Goal: Task Accomplishment & Management: Use online tool/utility

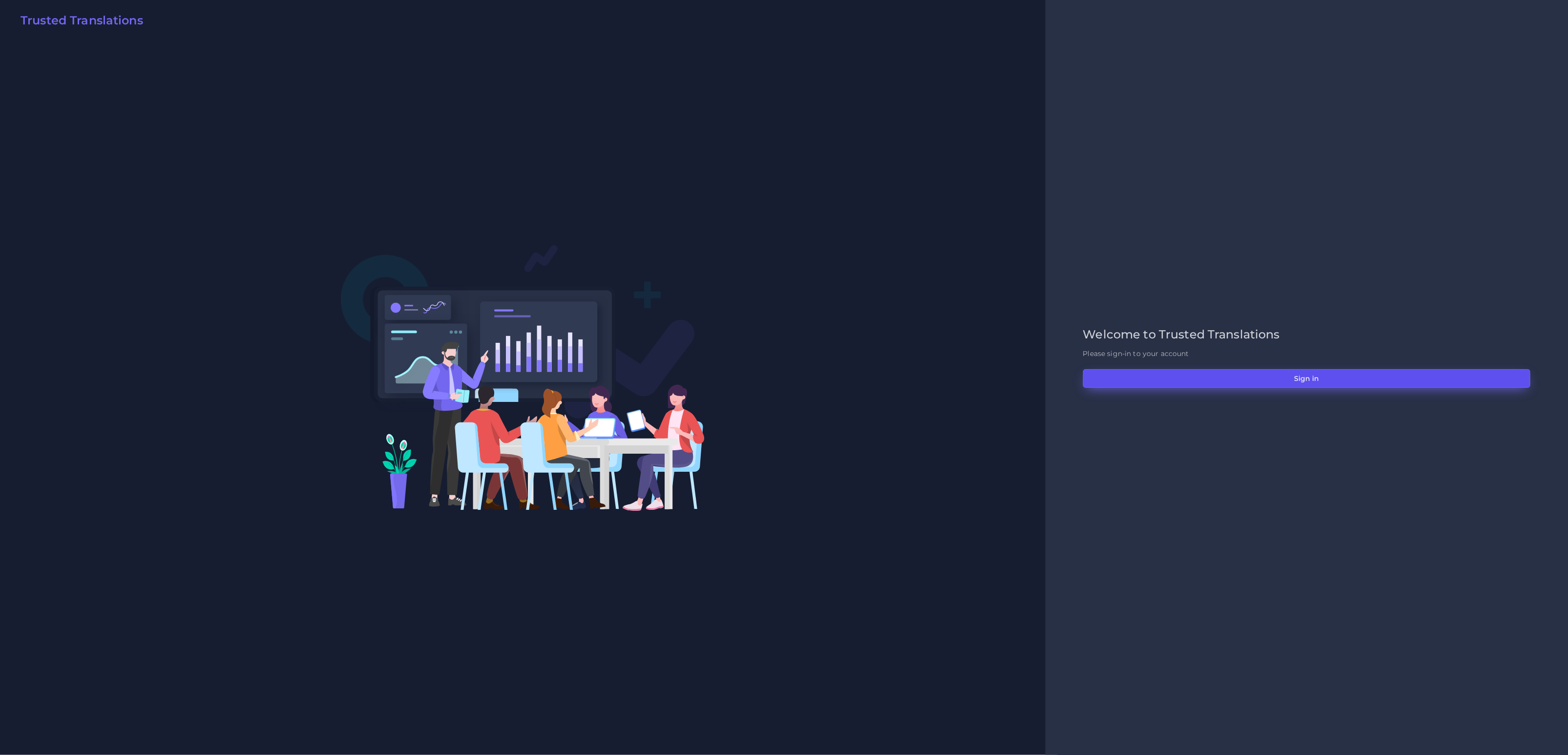
click at [1328, 374] on button "Sign in" at bounding box center [1306, 378] width 447 height 18
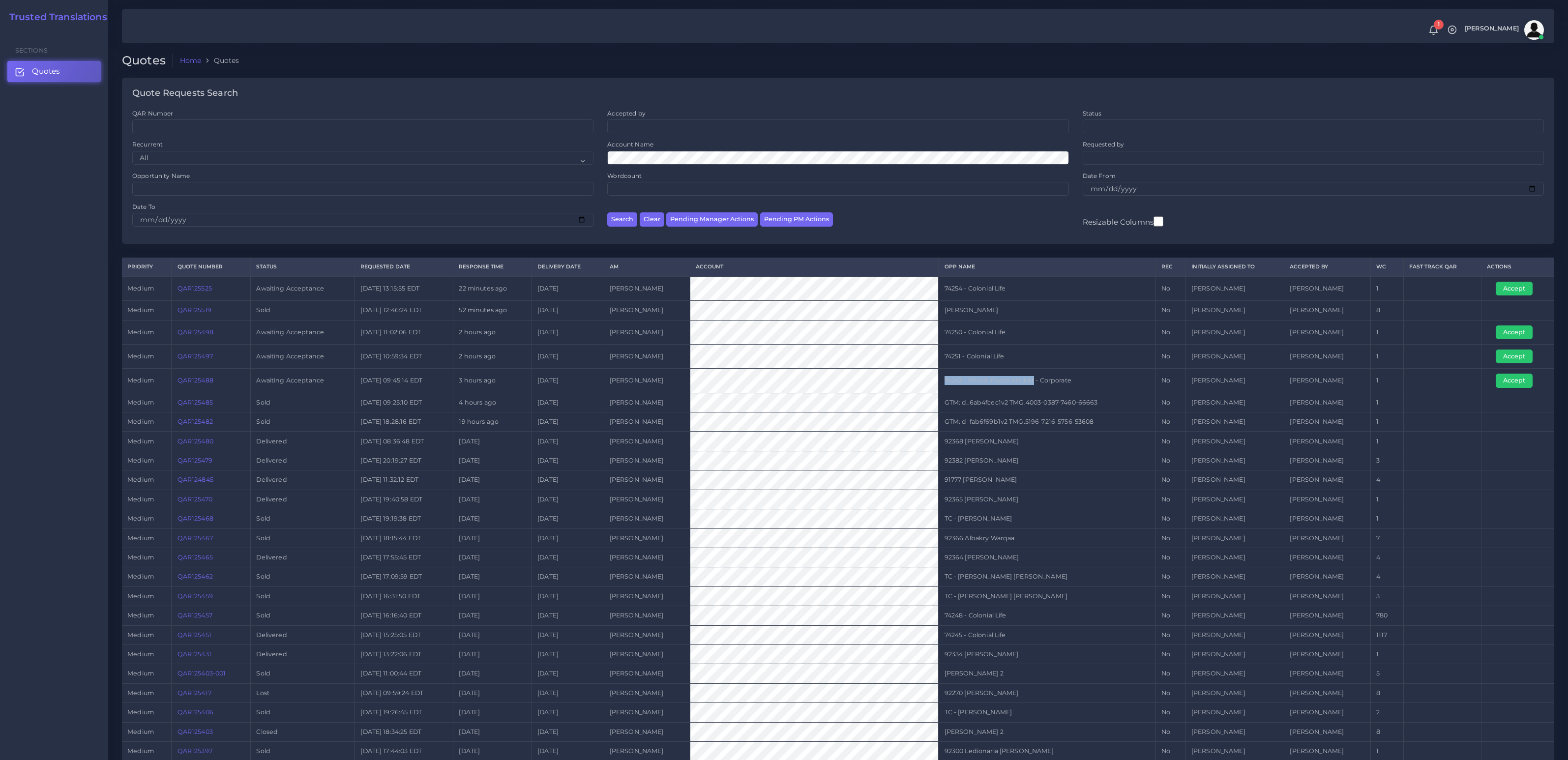
drag, startPoint x: 1067, startPoint y: 377, endPoint x: 1168, endPoint y: 369, distance: 101.3
click at [1165, 370] on tr "medium QAR125488 Awaiting Acceptance 2025-09-08 09:45:14 EDT 3 hours ago 2025-0…" at bounding box center [838, 381] width 1433 height 24
drag, startPoint x: 1191, startPoint y: 371, endPoint x: 1385, endPoint y: 378, distance: 194.1
click at [1358, 382] on tr "medium QAR125488 Awaiting Acceptance 2025-09-08 09:45:14 EDT 3 hours ago 2025-0…" at bounding box center [838, 381] width 1433 height 24
click at [1518, 381] on button "Accept" at bounding box center [1514, 381] width 37 height 13
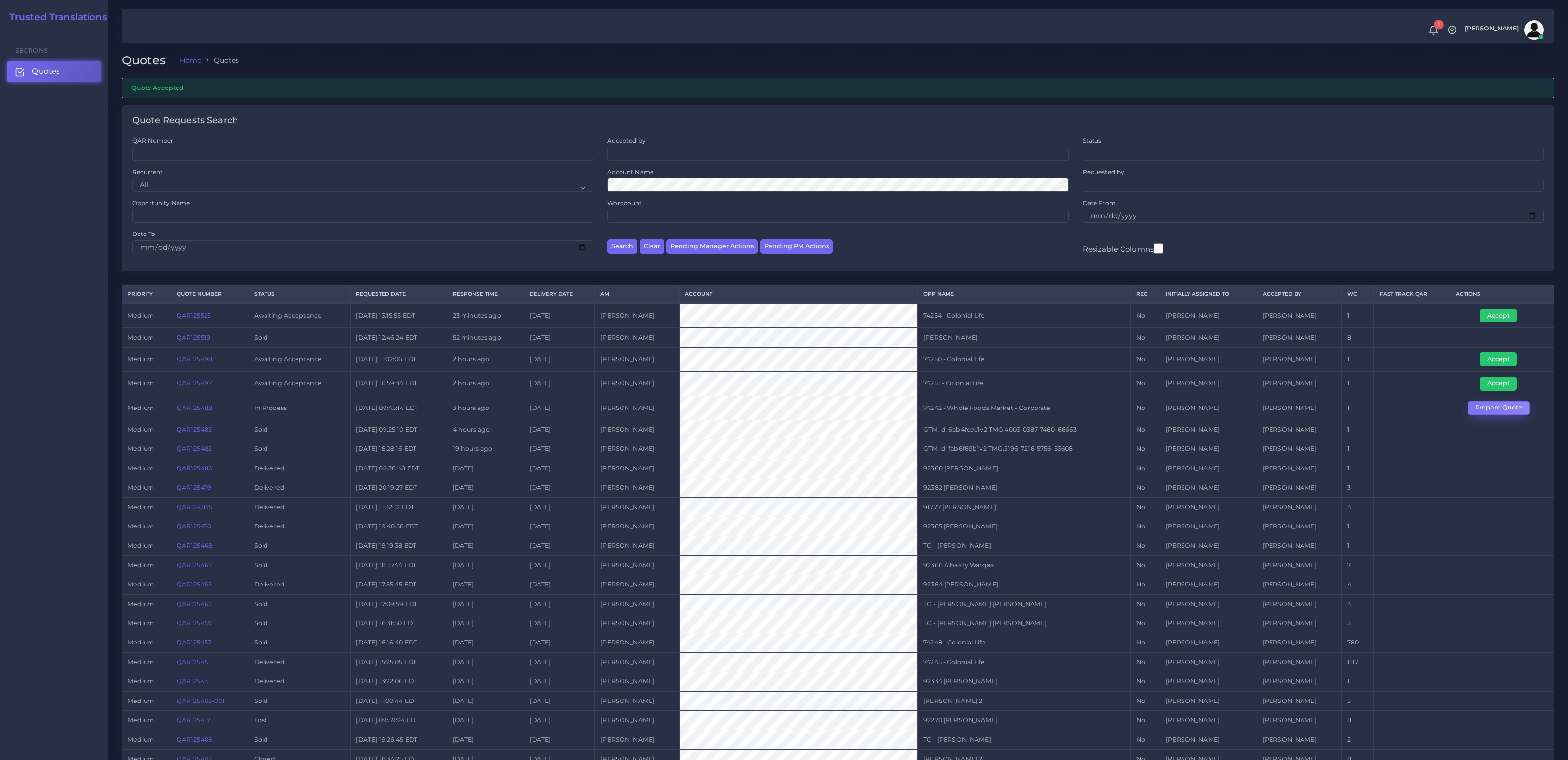
click at [1477, 414] on button "Prepare Quote" at bounding box center [1499, 408] width 62 height 13
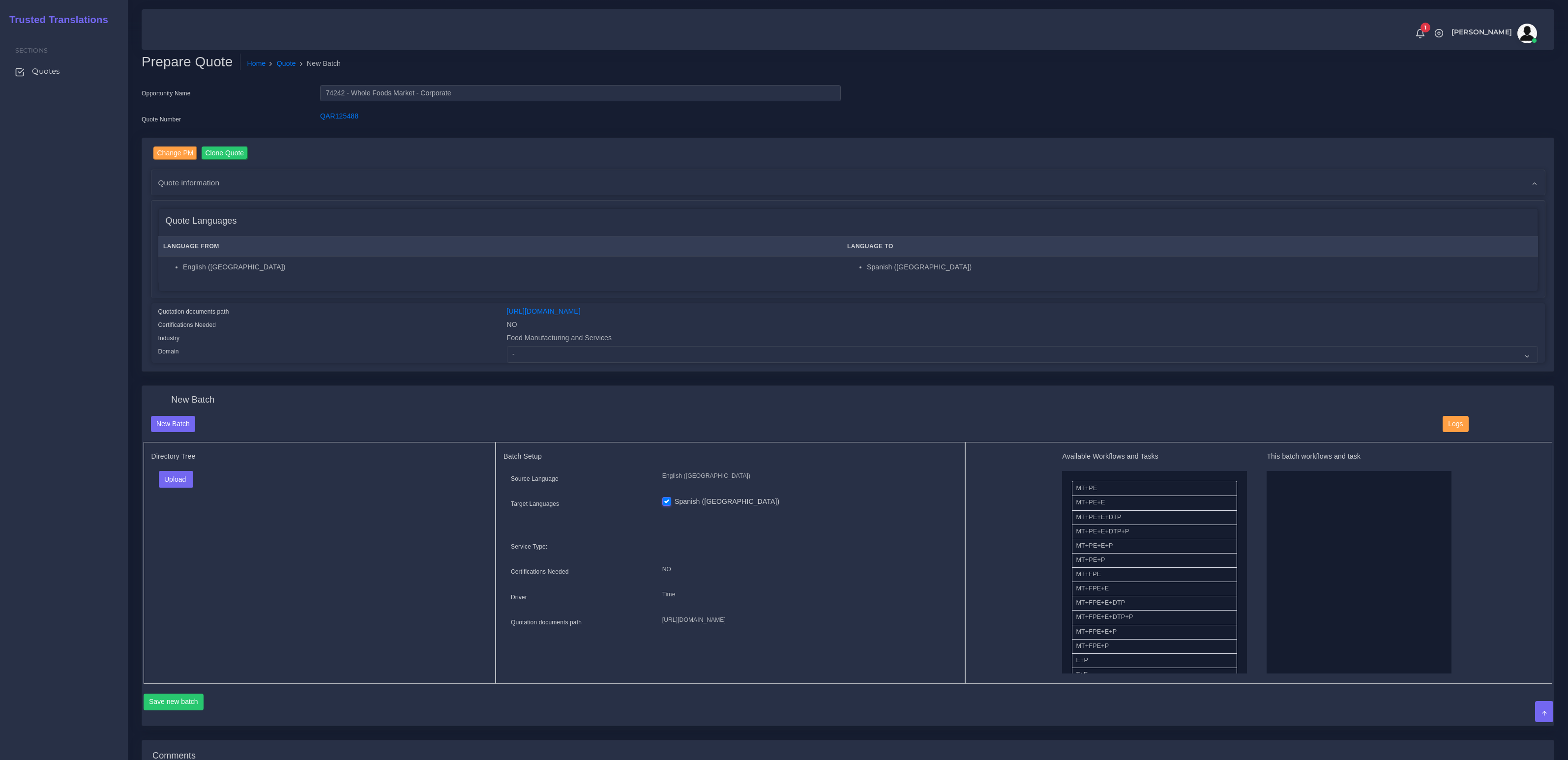
click at [617, 364] on div "Change PM Clone Quote Quote information AM Tulio Figueroa Opportunity NO" at bounding box center [848, 254] width 1412 height 234
click at [618, 354] on select "- Advertising and Media Agriculture, Forestry and Fishing Architecture, Buildin…" at bounding box center [1022, 354] width 1031 height 17
select select "Food Manufacturing and Services"
click at [507, 346] on select "- Advertising and Media Agriculture, Forestry and Fishing Architecture, Buildin…" at bounding box center [1022, 354] width 1031 height 17
click at [303, 551] on div "Directory Tree Upload Folder Files un/check all" at bounding box center [319, 563] width 352 height 242
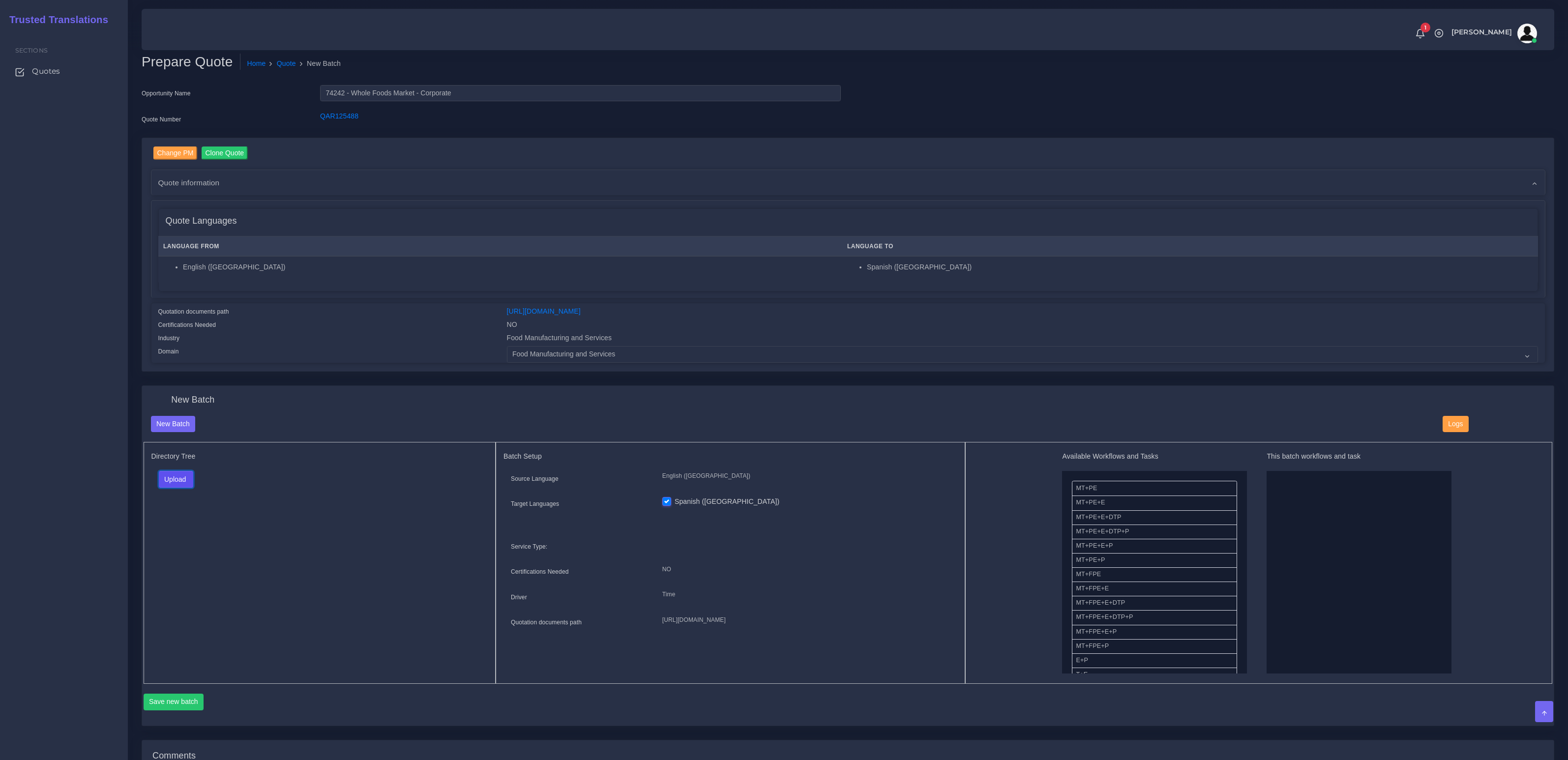
drag, startPoint x: 170, startPoint y: 475, endPoint x: 183, endPoint y: 488, distance: 18.4
click at [170, 475] on button "Upload" at bounding box center [176, 479] width 35 height 17
click at [186, 518] on label "Files" at bounding box center [193, 517] width 68 height 12
drag, startPoint x: 1263, startPoint y: 556, endPoint x: 1292, endPoint y: 556, distance: 29.0
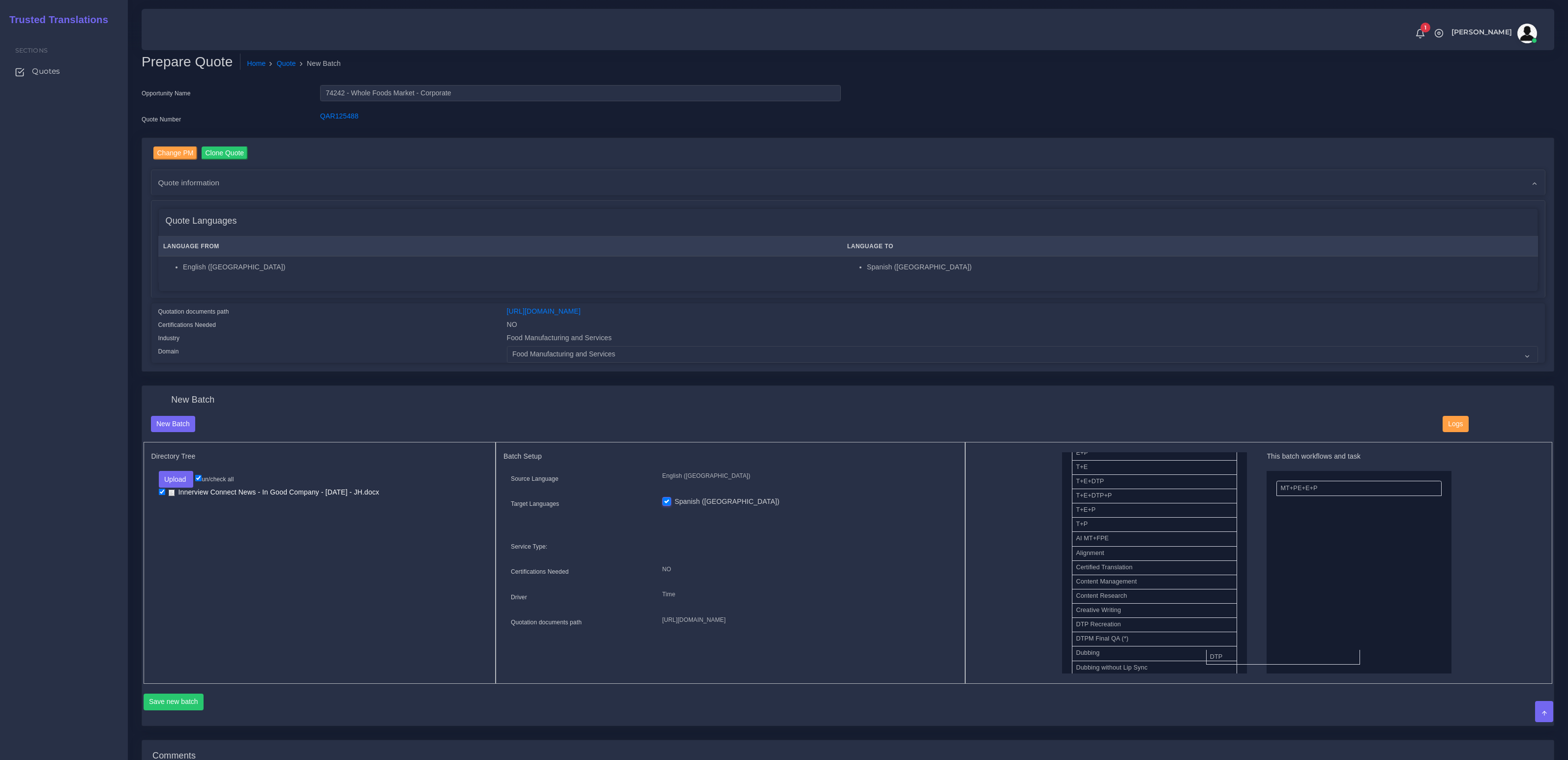
drag, startPoint x: 1087, startPoint y: 669, endPoint x: 1281, endPoint y: 625, distance: 198.9
click at [183, 694] on button "Save new batch" at bounding box center [173, 702] width 61 height 17
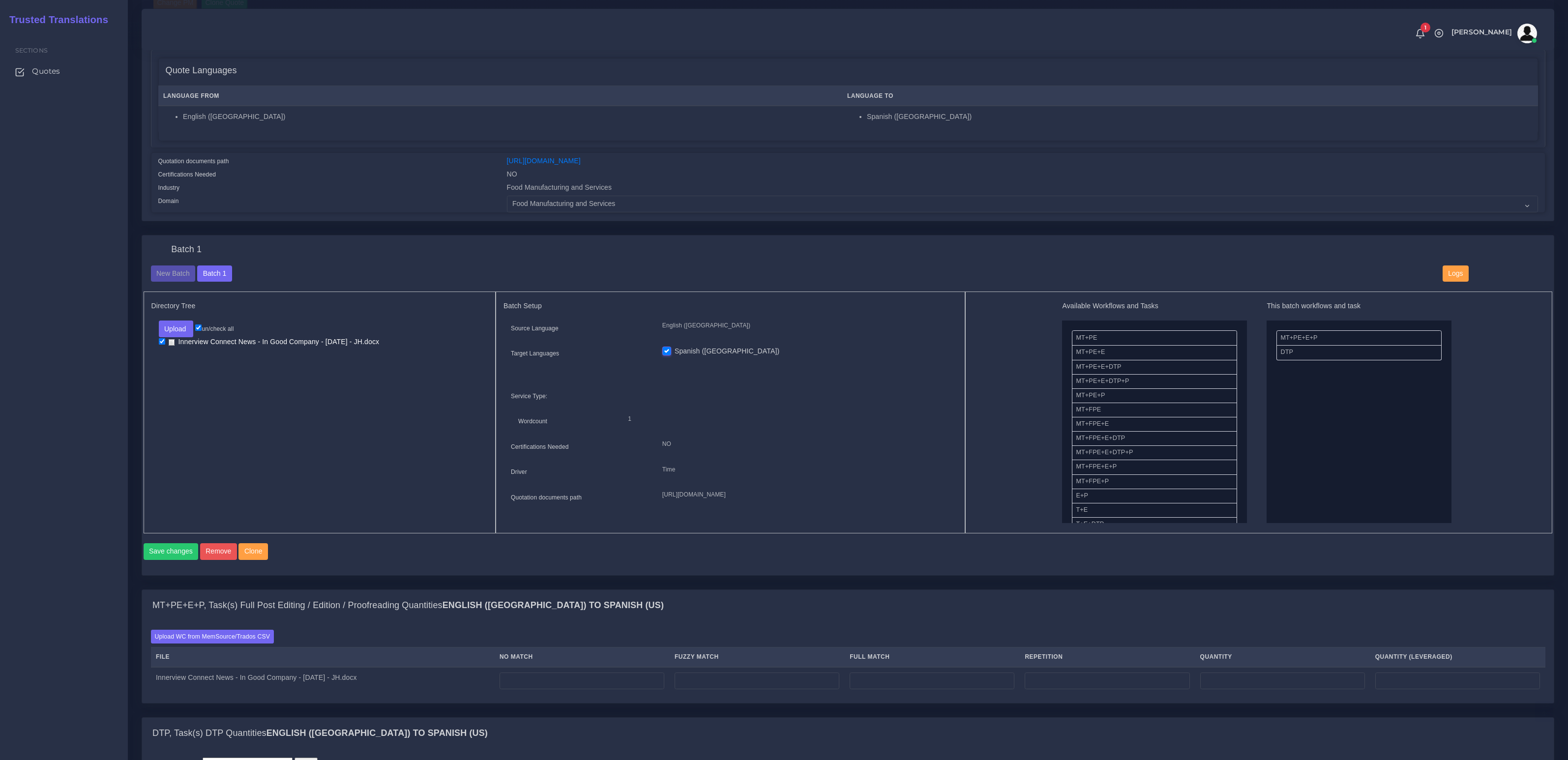
scroll to position [479, 0]
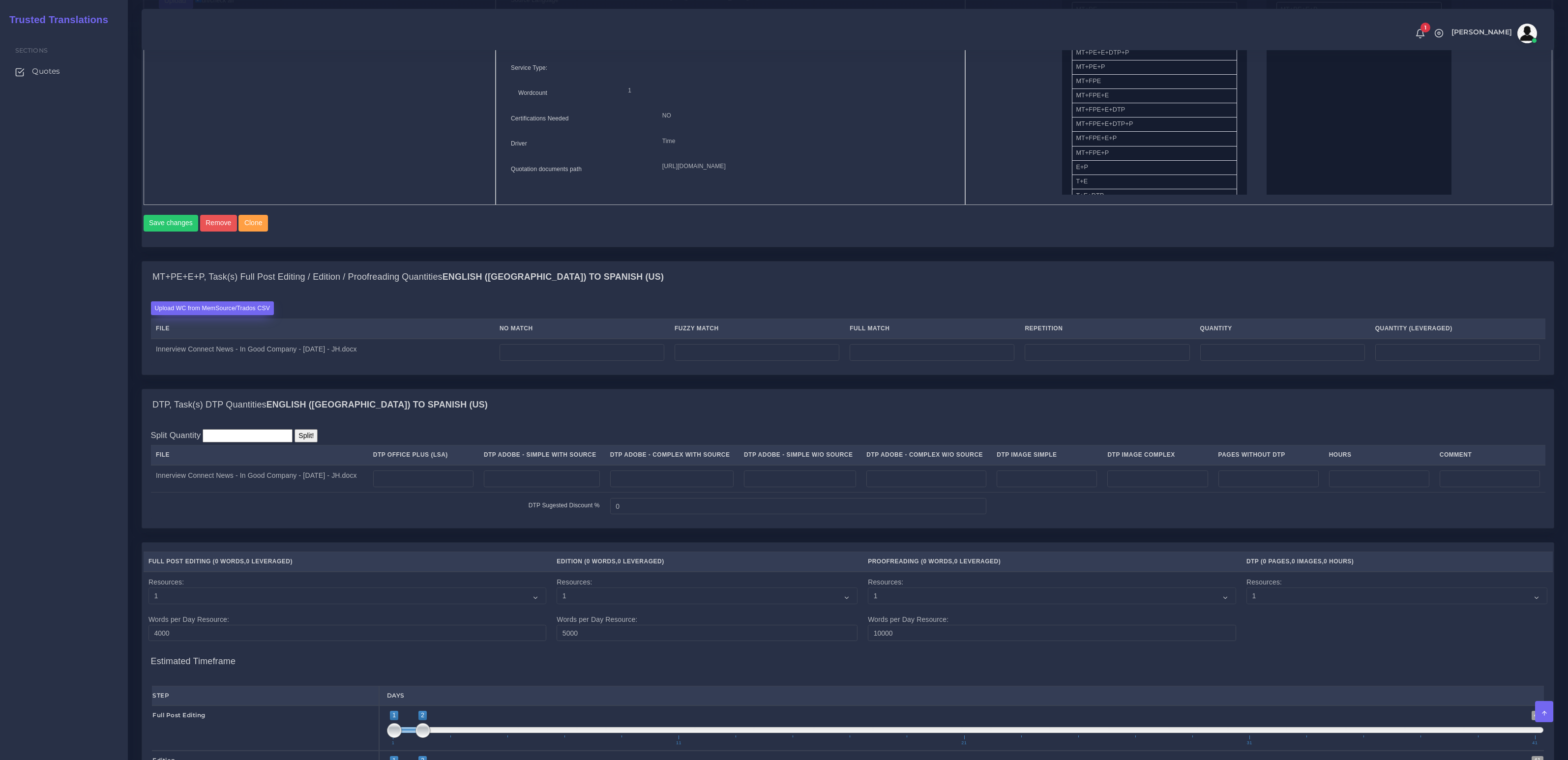
click at [234, 314] on label "Upload WC from MemSource/Trados CSV" at bounding box center [212, 308] width 123 height 13
click at [0, 0] on input "Upload WC from MemSource/Trados CSV" at bounding box center [0, 0] width 0 height 0
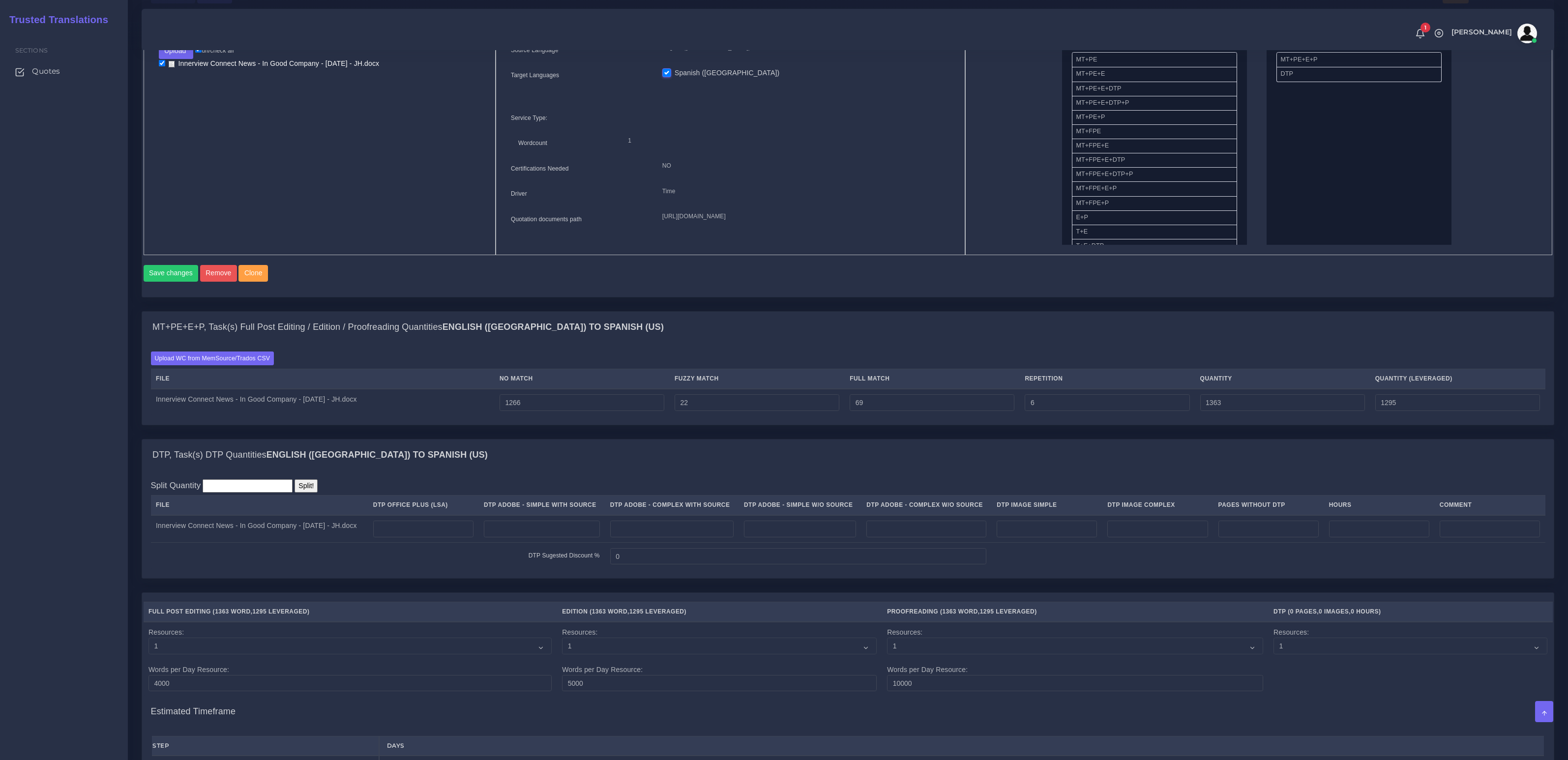
scroll to position [495, 0]
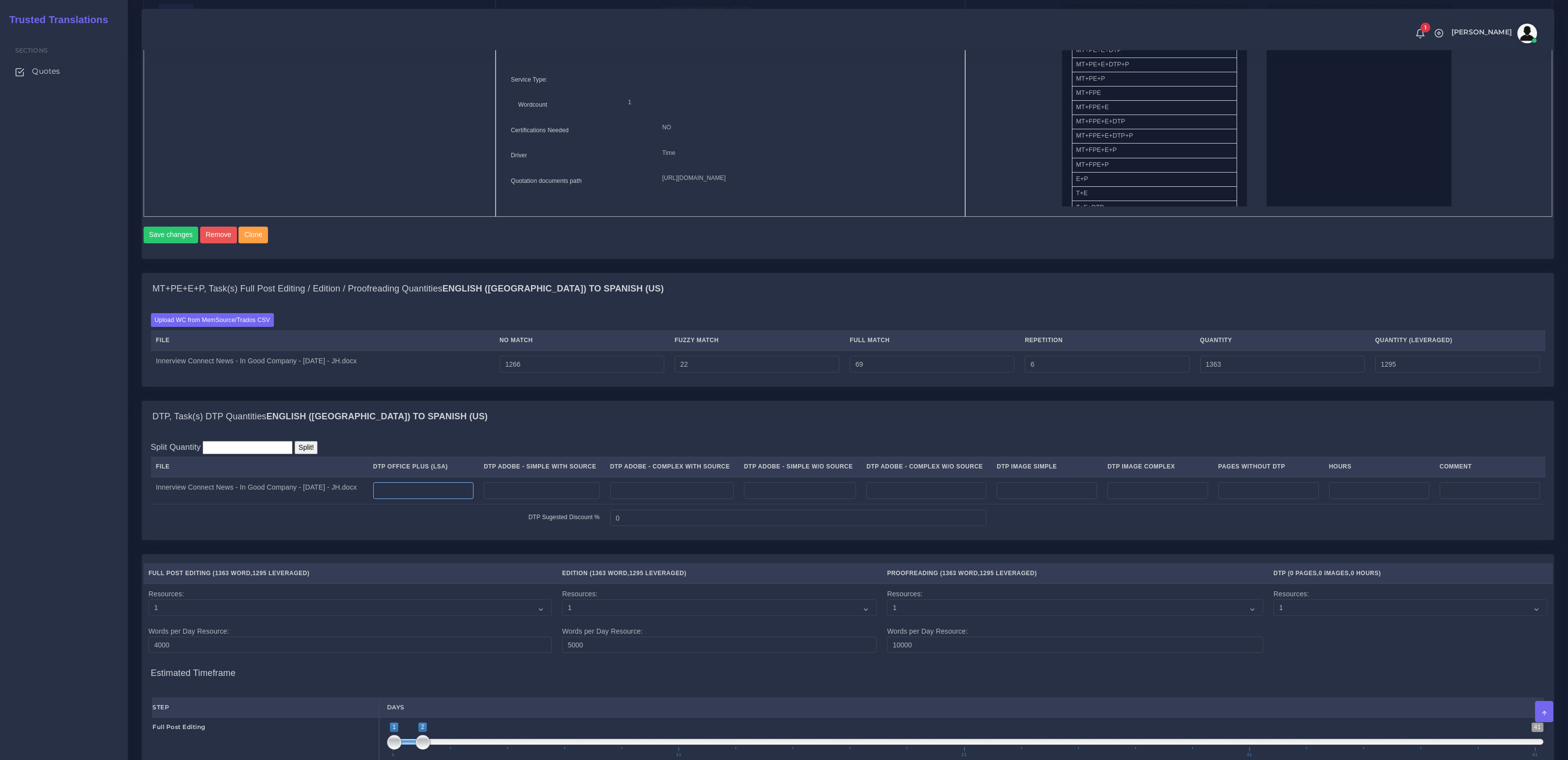
click at [474, 499] on input "number" at bounding box center [424, 490] width 101 height 17
type input "11"
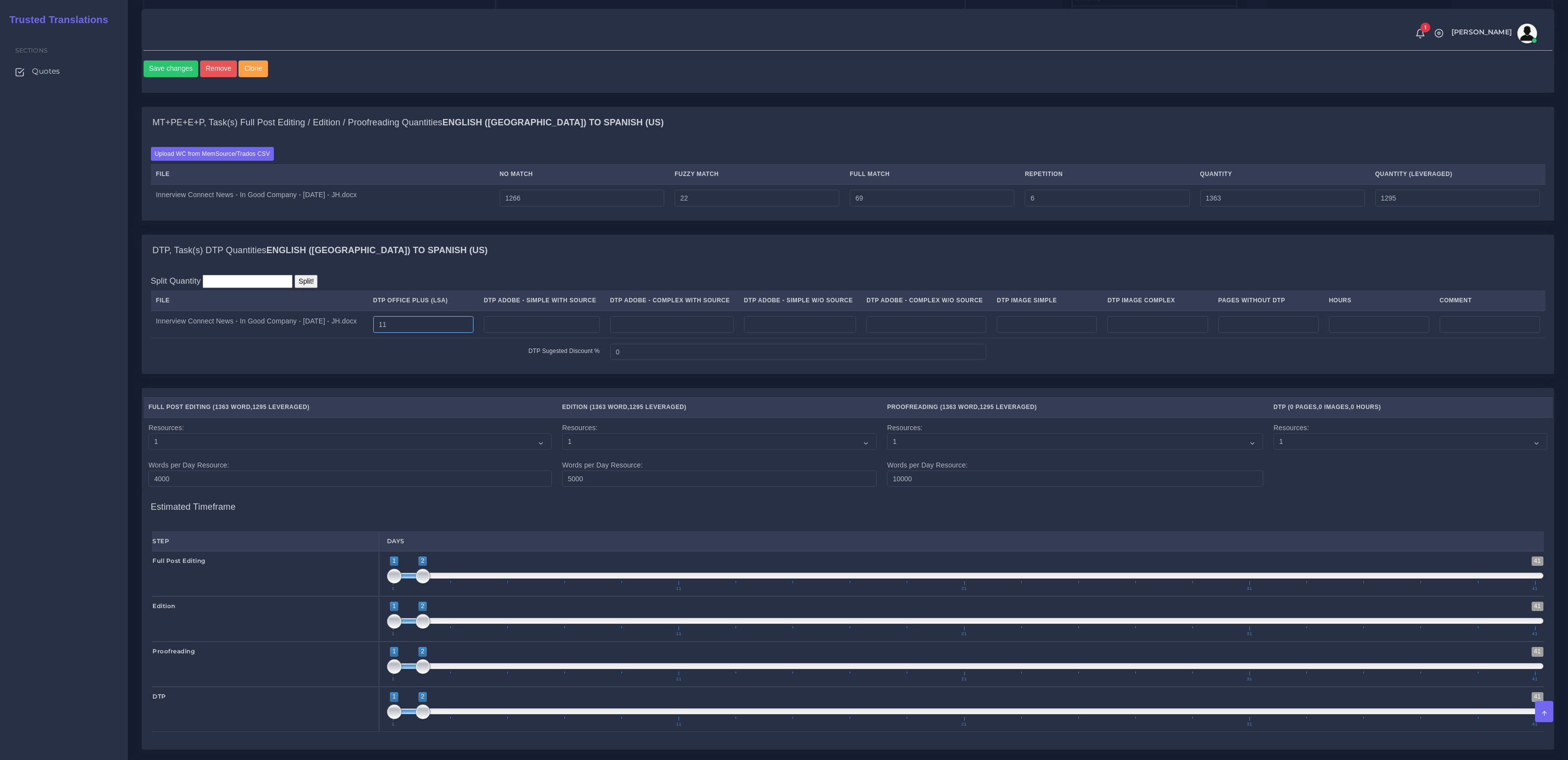
scroll to position [785, 0]
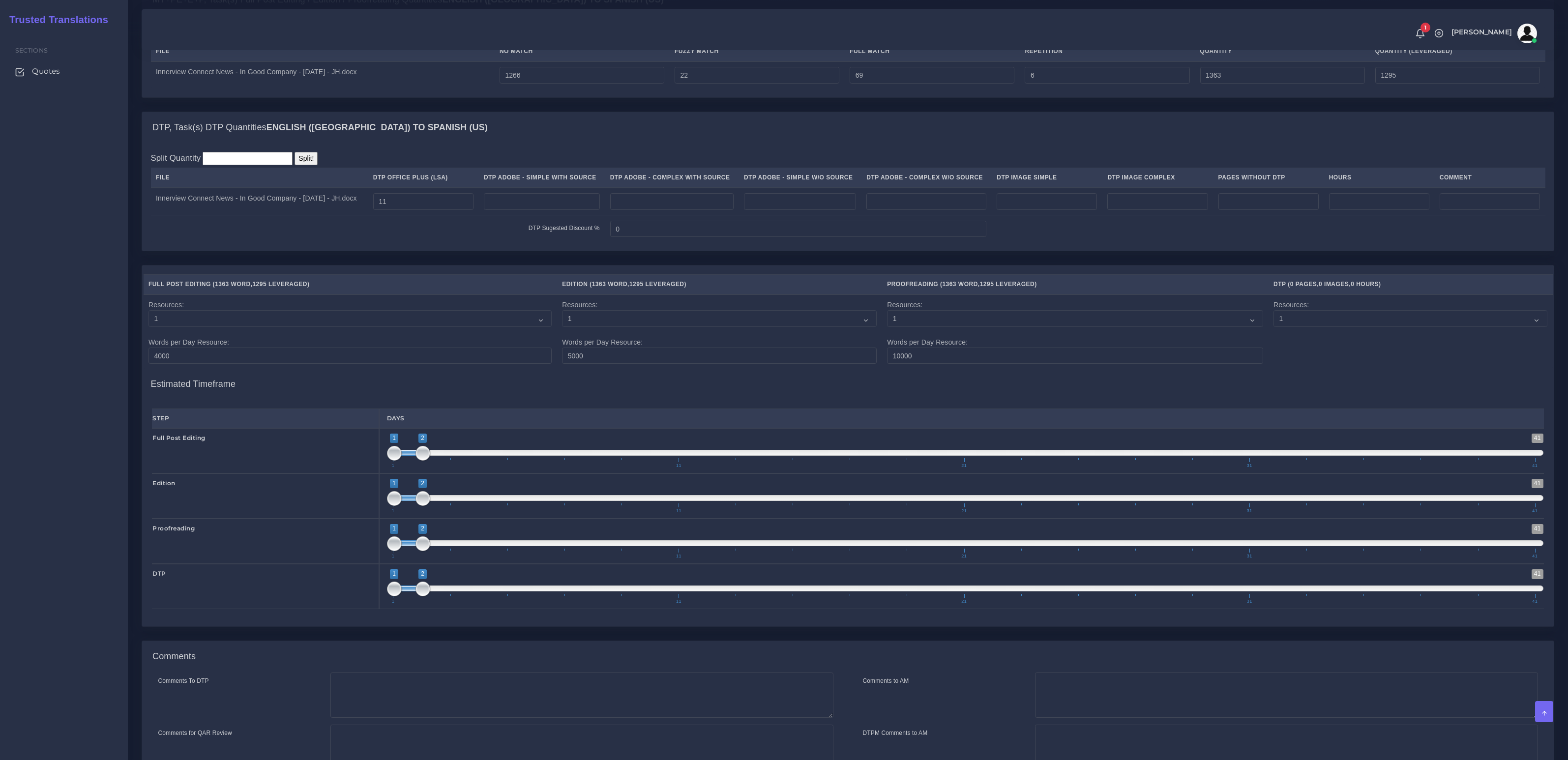
click at [328, 705] on div at bounding box center [582, 695] width 517 height 45
click at [421, 692] on textarea "Comments To DTP" at bounding box center [582, 695] width 503 height 45
paste textarea "Table on p,1 should mostly stay in English, but only translate the text for the…"
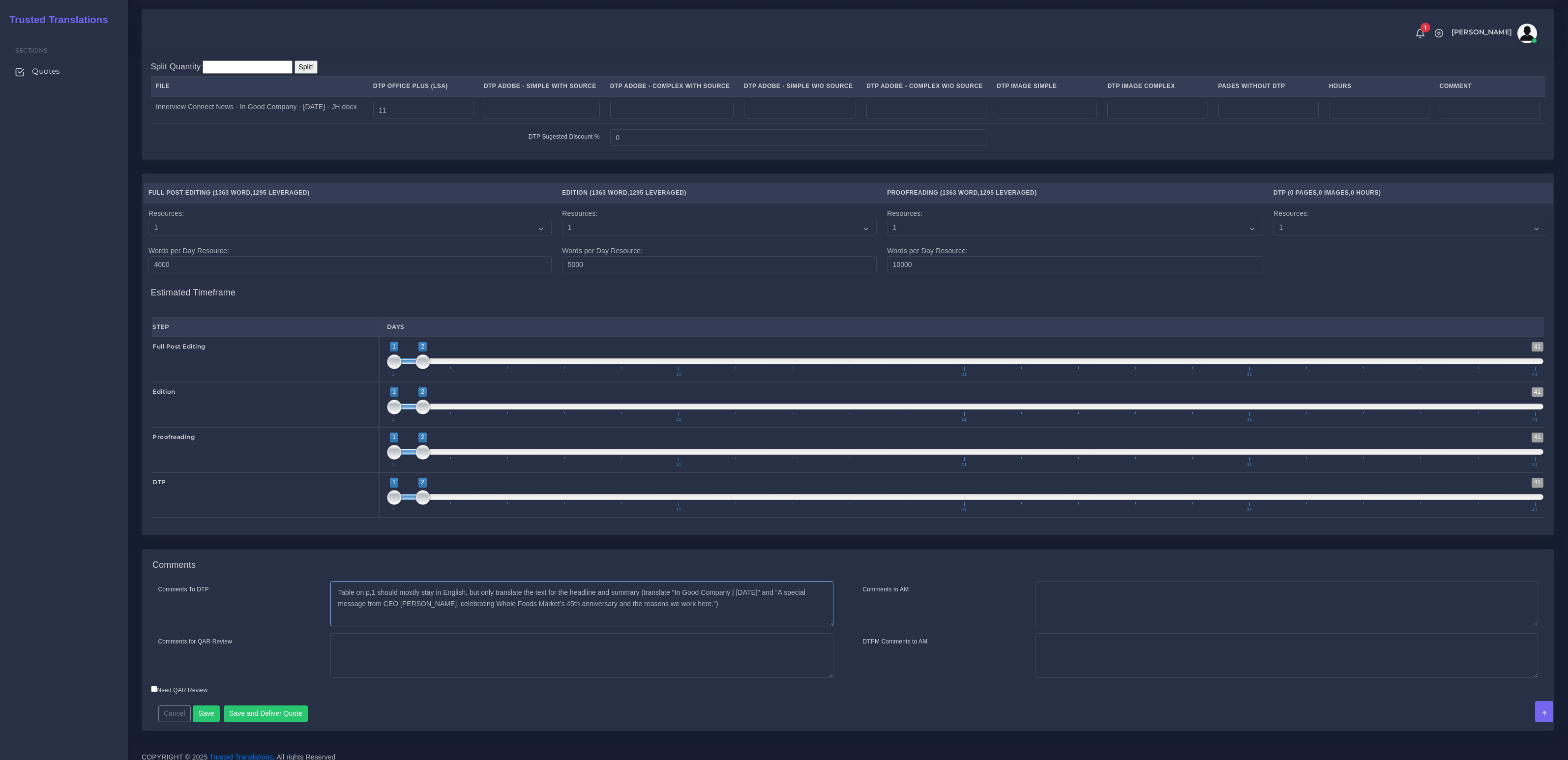
scroll to position [888, 0]
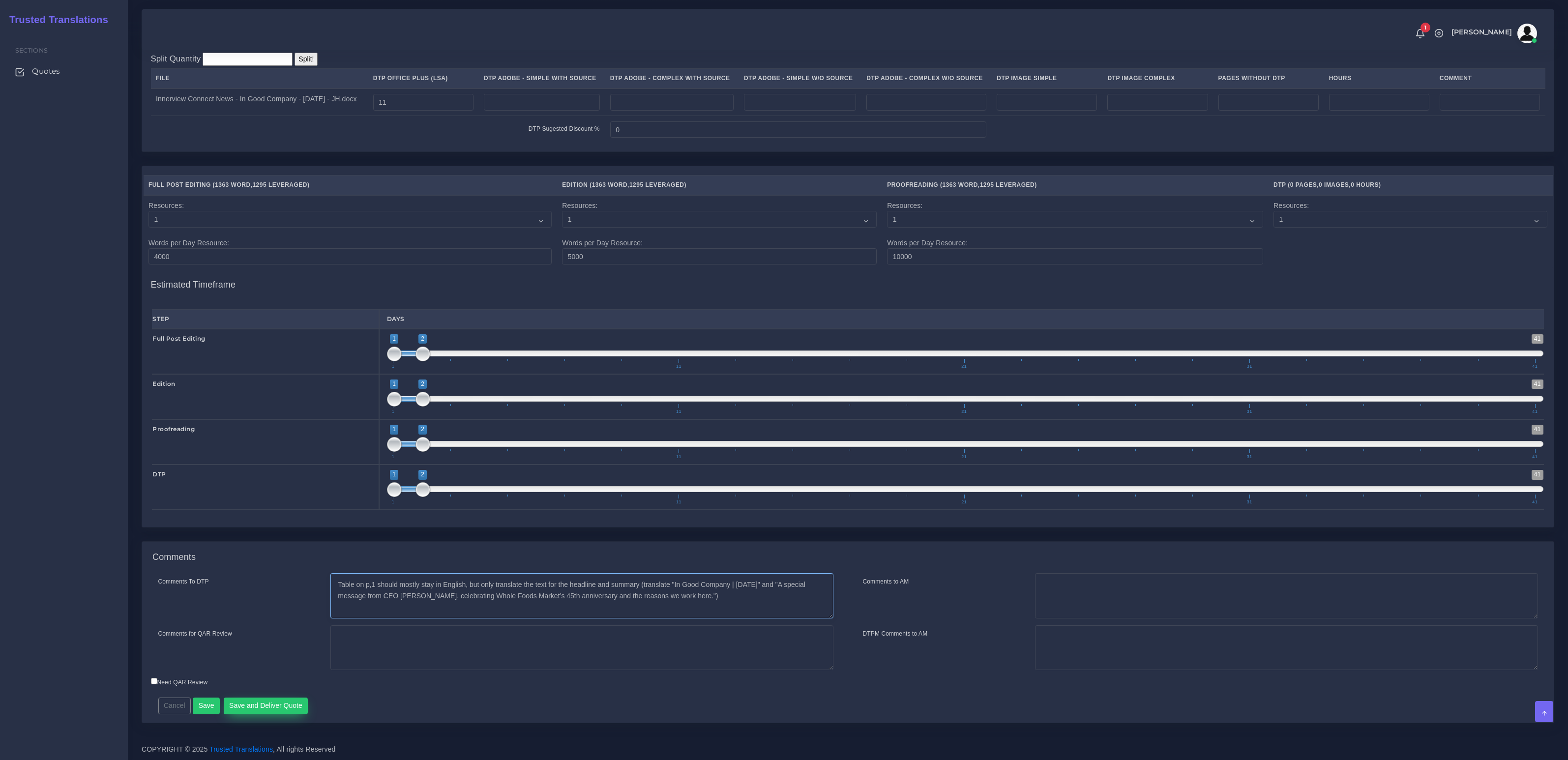
type textarea "Table on p,1 should mostly stay in English, but only translate the text for the…"
click at [281, 704] on button "Save and Deliver Quote" at bounding box center [266, 705] width 85 height 17
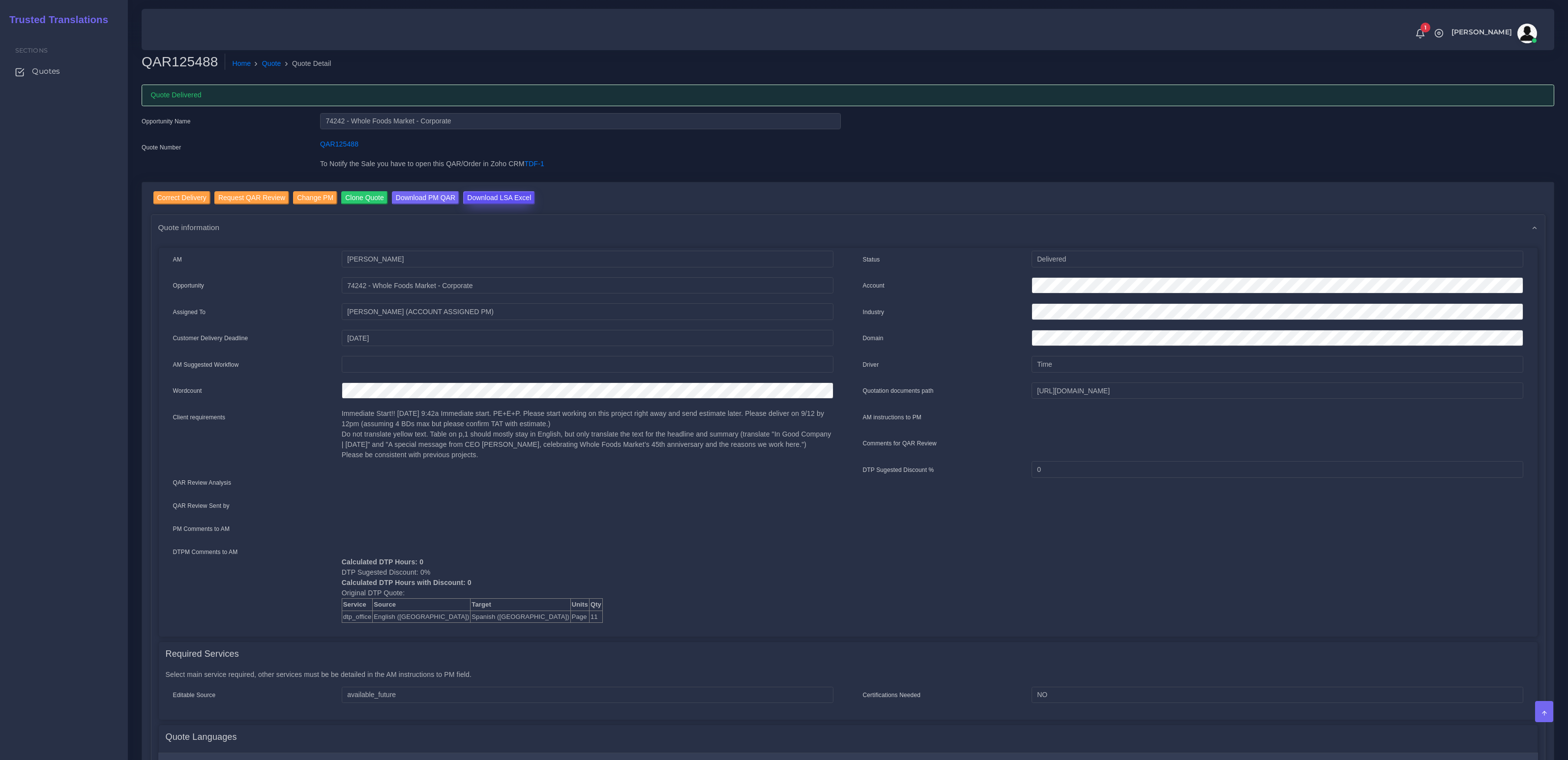
click at [487, 195] on input "Download LSA Excel" at bounding box center [499, 198] width 72 height 13
